Goal: Information Seeking & Learning: Learn about a topic

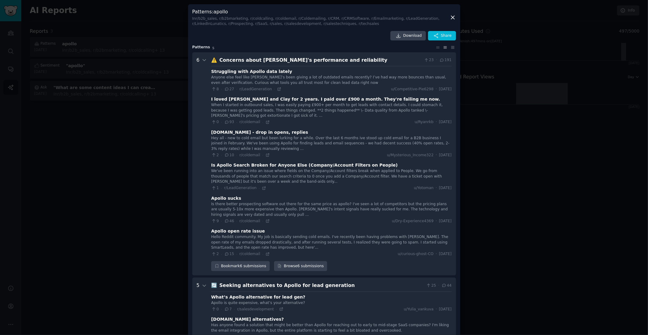
click at [131, 114] on div at bounding box center [324, 167] width 648 height 335
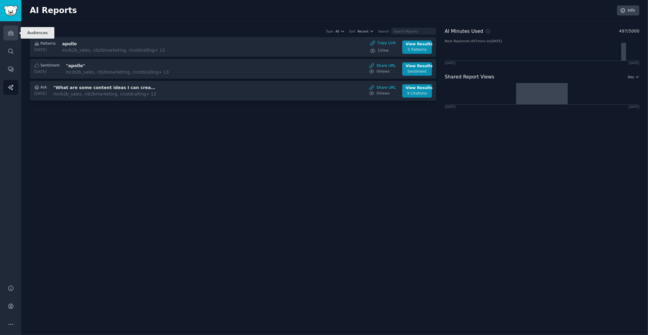
click at [8, 33] on icon "Sidebar" at bounding box center [10, 33] width 5 height 4
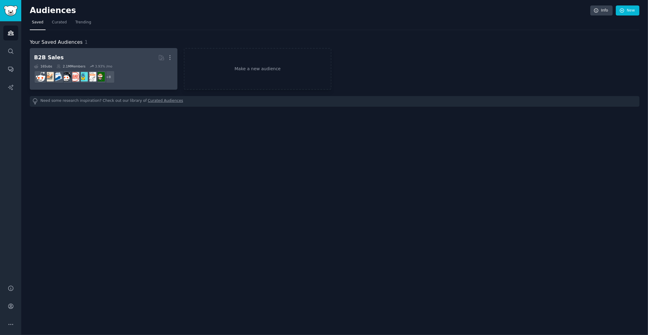
click at [119, 64] on div "16 Sub s 2.1M Members 3.93 % /mo" at bounding box center [103, 66] width 139 height 4
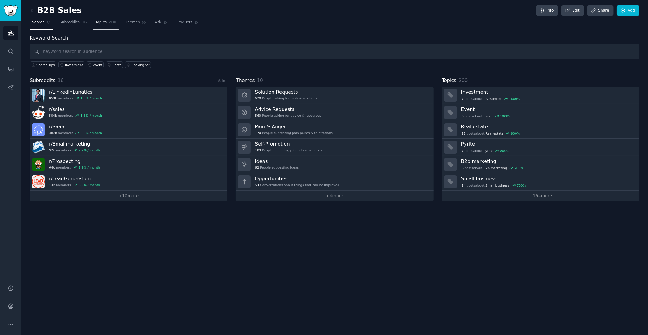
click at [109, 24] on span "200" at bounding box center [113, 22] width 8 height 5
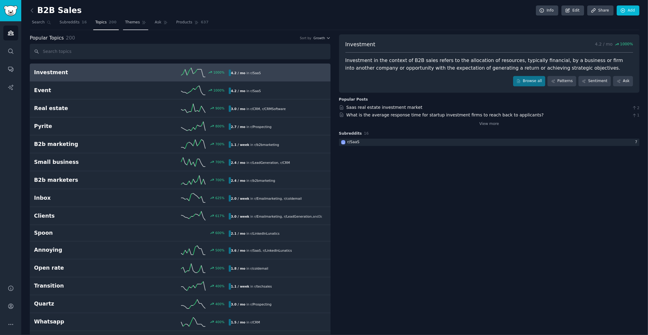
click at [130, 20] on span "Themes" at bounding box center [132, 22] width 15 height 5
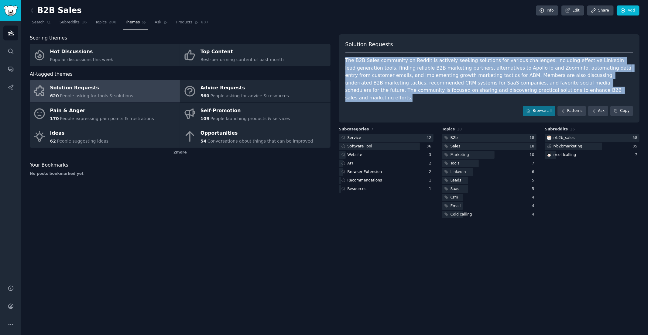
drag, startPoint x: 511, startPoint y: 90, endPoint x: 346, endPoint y: 61, distance: 167.1
click at [346, 61] on div "The B2B Sales community on Reddit is actively seeking solutions for various cha…" at bounding box center [489, 79] width 288 height 45
copy div "The B2B Sales community on Reddit is actively seeking solutions for various cha…"
